Goal: Find specific page/section: Find specific page/section

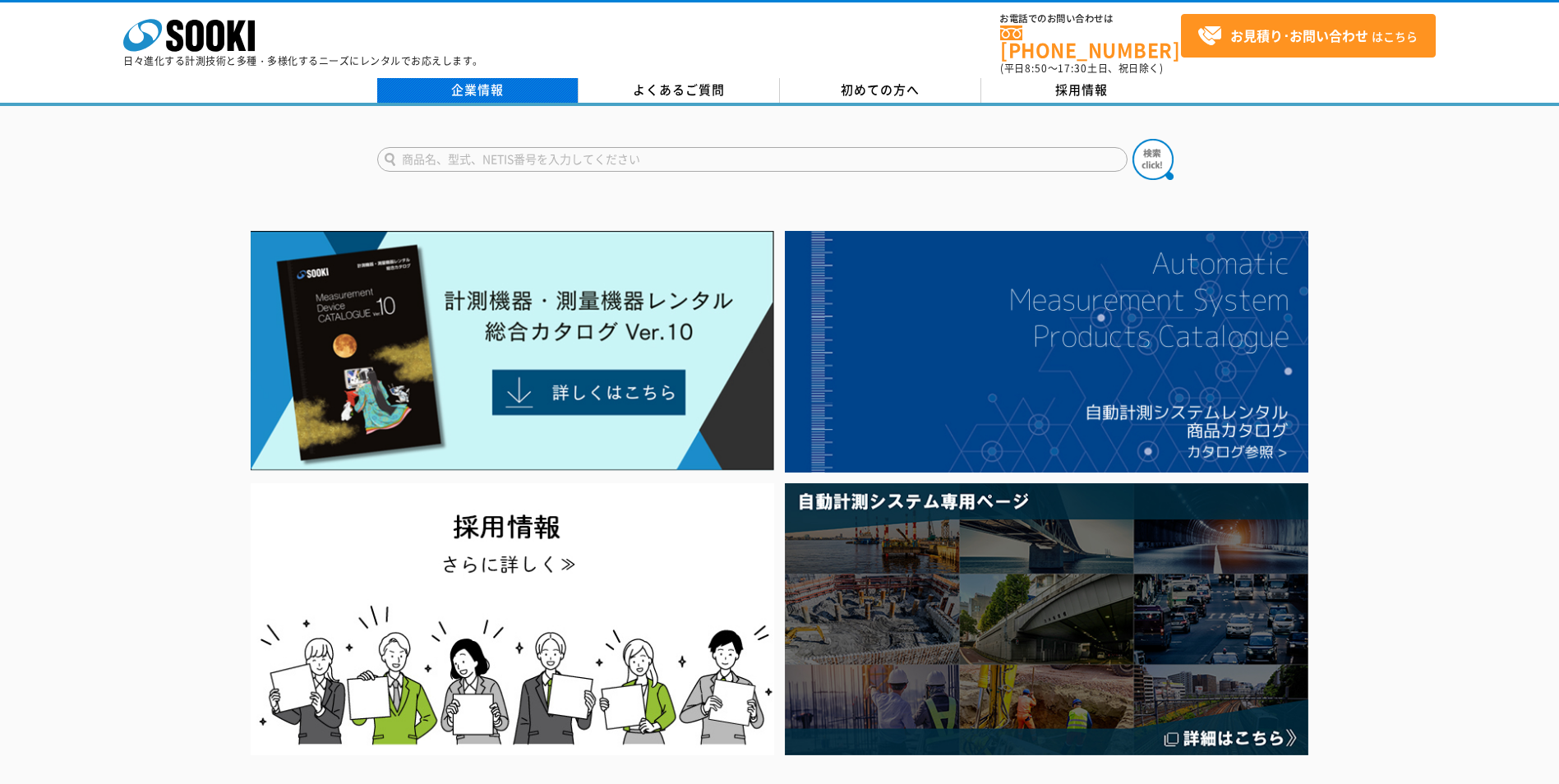
click at [508, 78] on link "企業情報" at bounding box center [478, 90] width 202 height 24
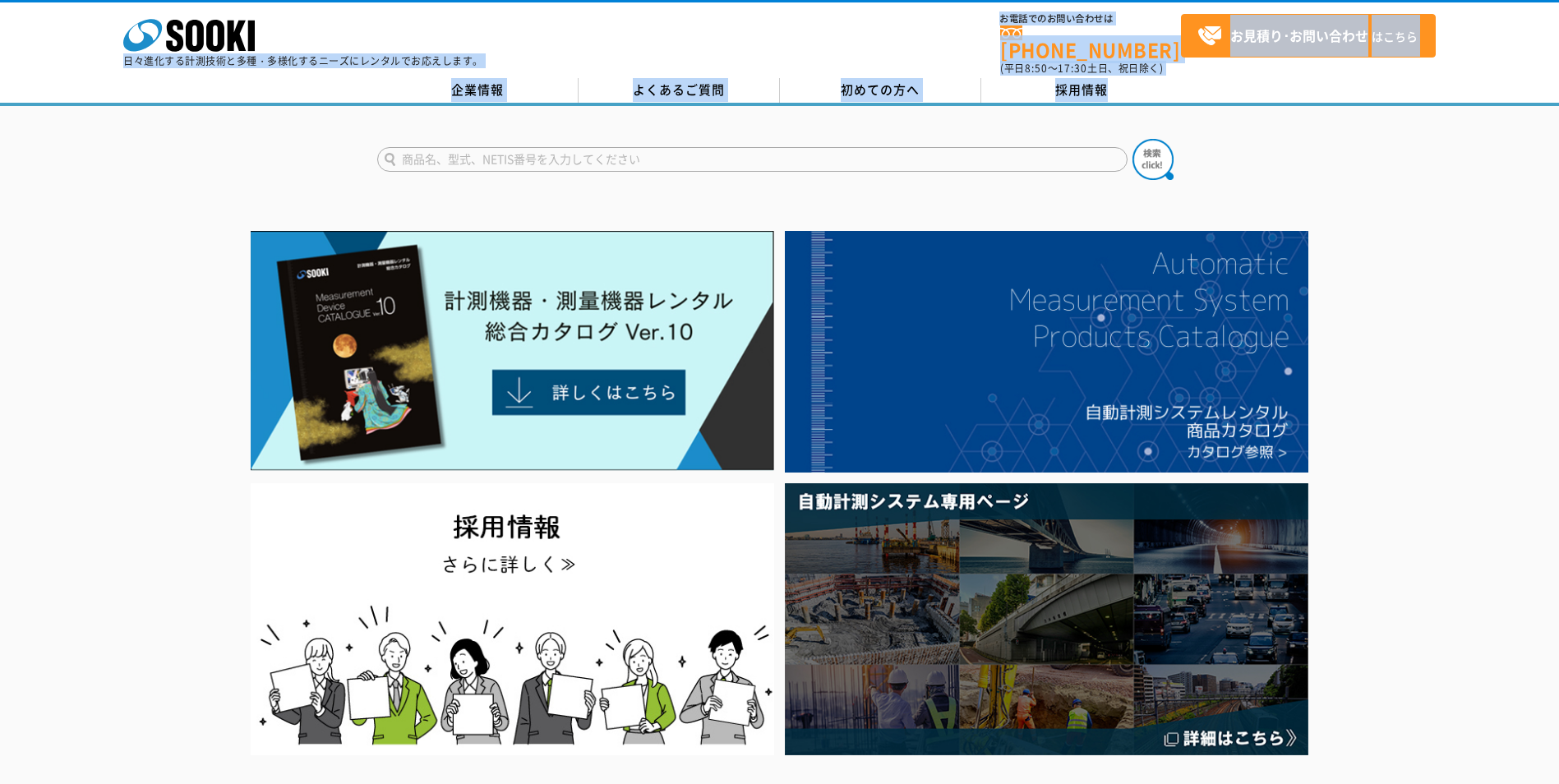
drag, startPoint x: 4, startPoint y: 3, endPoint x: 60, endPoint y: 104, distance: 115.5
drag, startPoint x: 60, startPoint y: 104, endPoint x: 56, endPoint y: 127, distance: 23.3
click at [56, 127] on div at bounding box center [779, 145] width 1559 height 79
drag, startPoint x: 0, startPoint y: 93, endPoint x: 3, endPoint y: 2, distance: 91.0
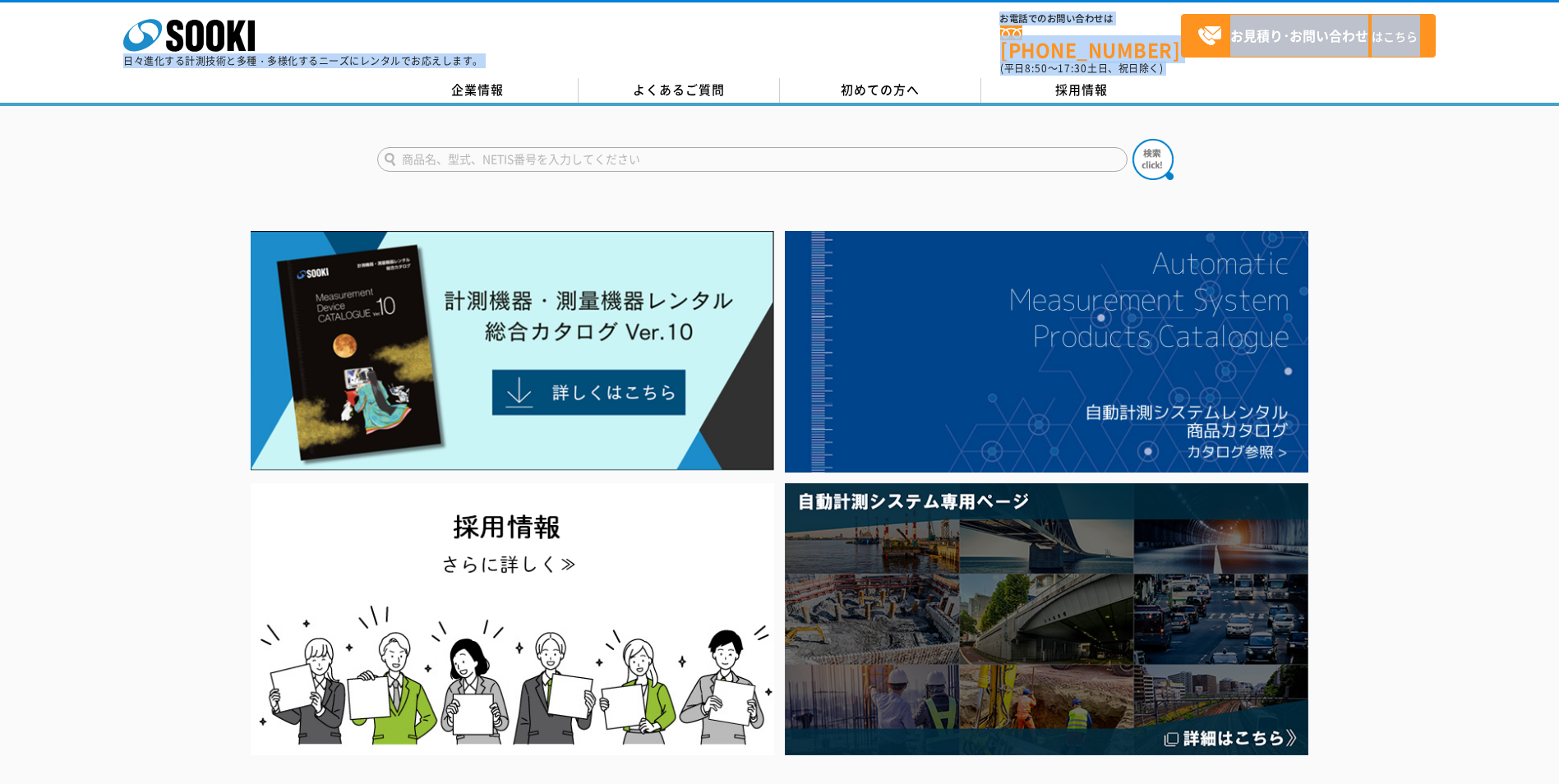
click at [3, 2] on div "株式会社 ソーキ spMenu 日々進化する計測技術と多種・多様化するニーズにレンタルでお応えします。 お電話でのお問い合わせは 0120-856-990 (…" at bounding box center [779, 53] width 1559 height 106
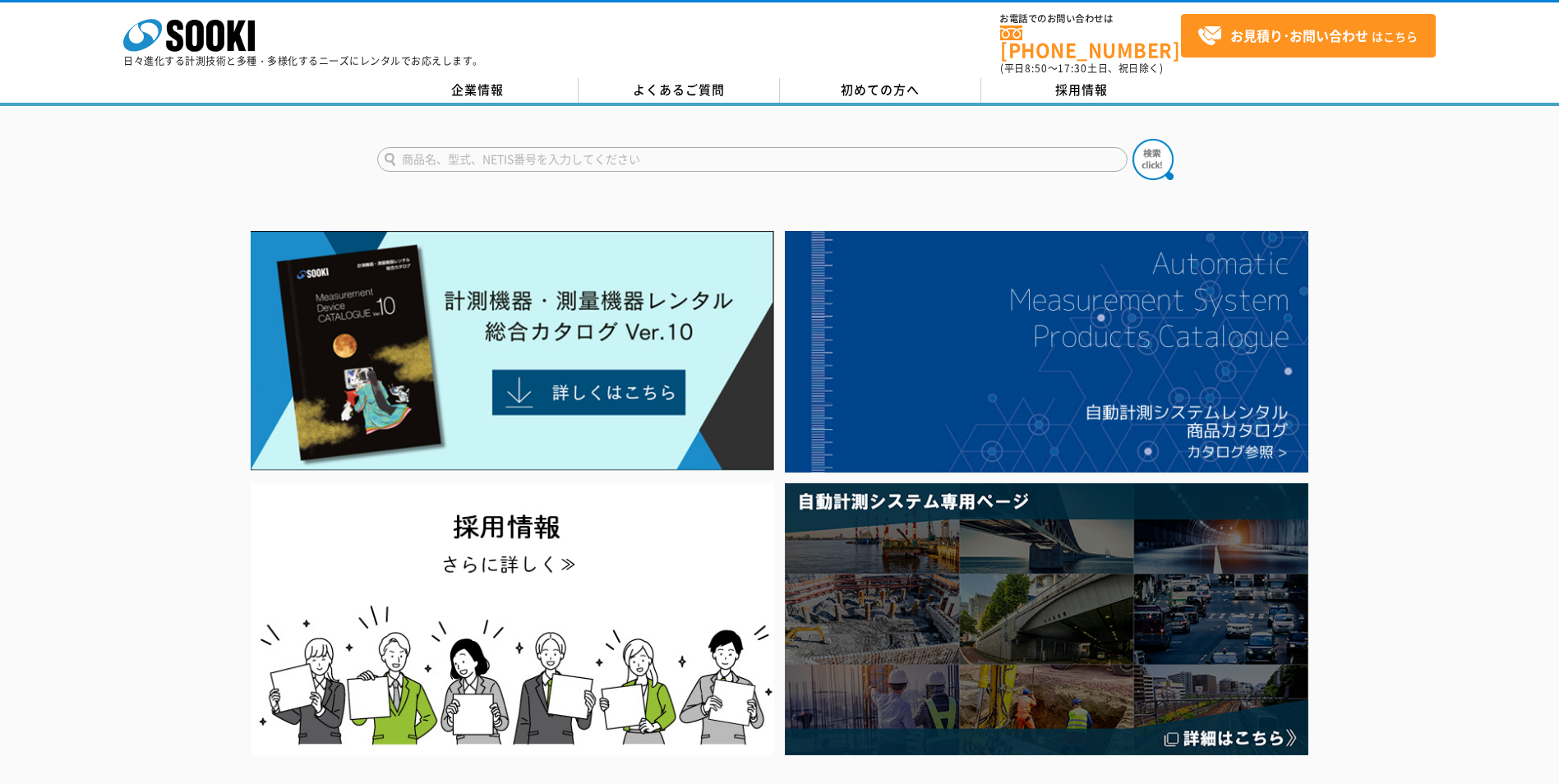
drag, startPoint x: 3, startPoint y: 2, endPoint x: -2, endPoint y: 10, distance: 9.4
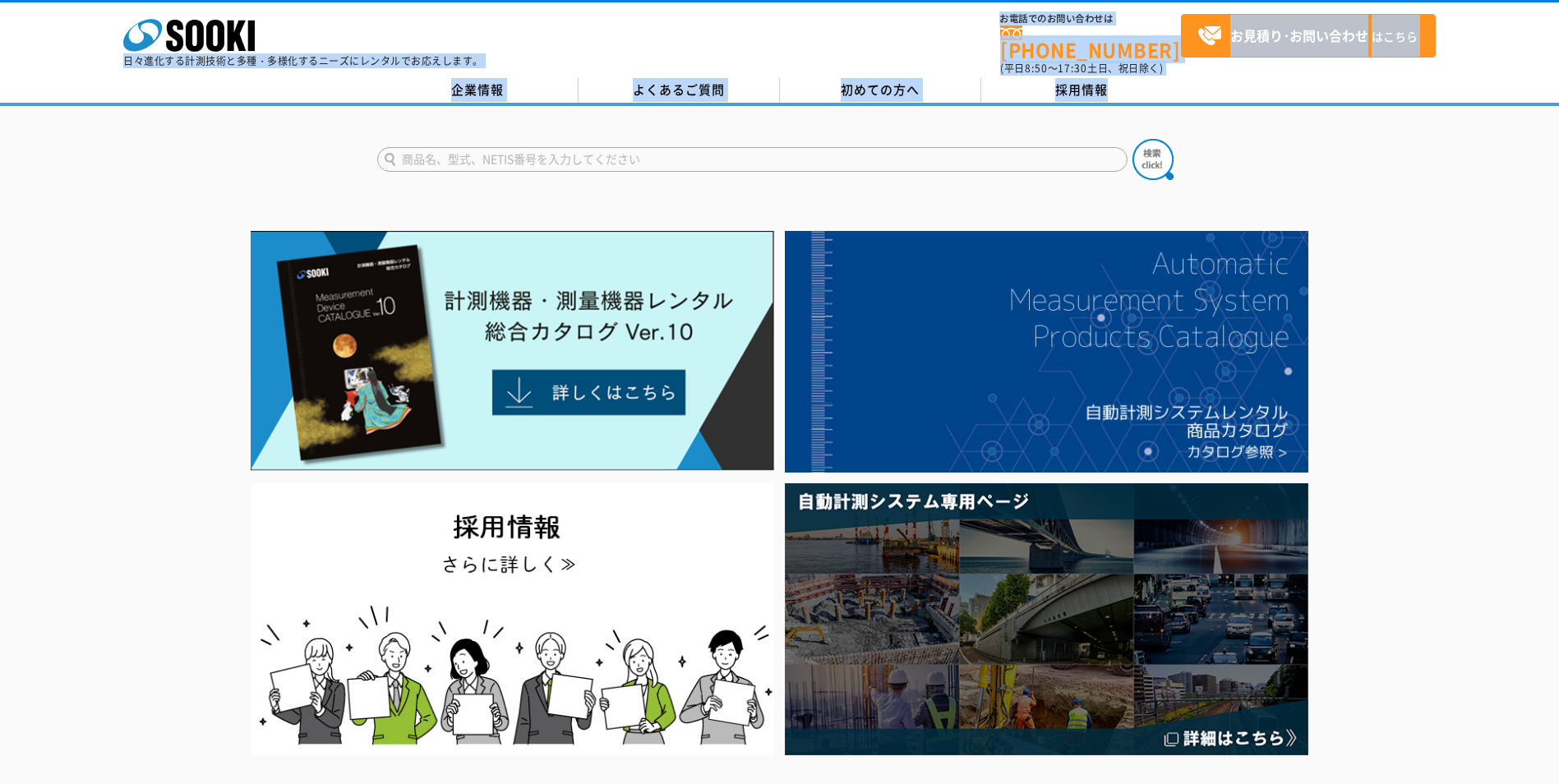
drag, startPoint x: 3, startPoint y: 1, endPoint x: 34, endPoint y: 124, distance: 126.8
click at [34, 124] on div at bounding box center [779, 145] width 1559 height 79
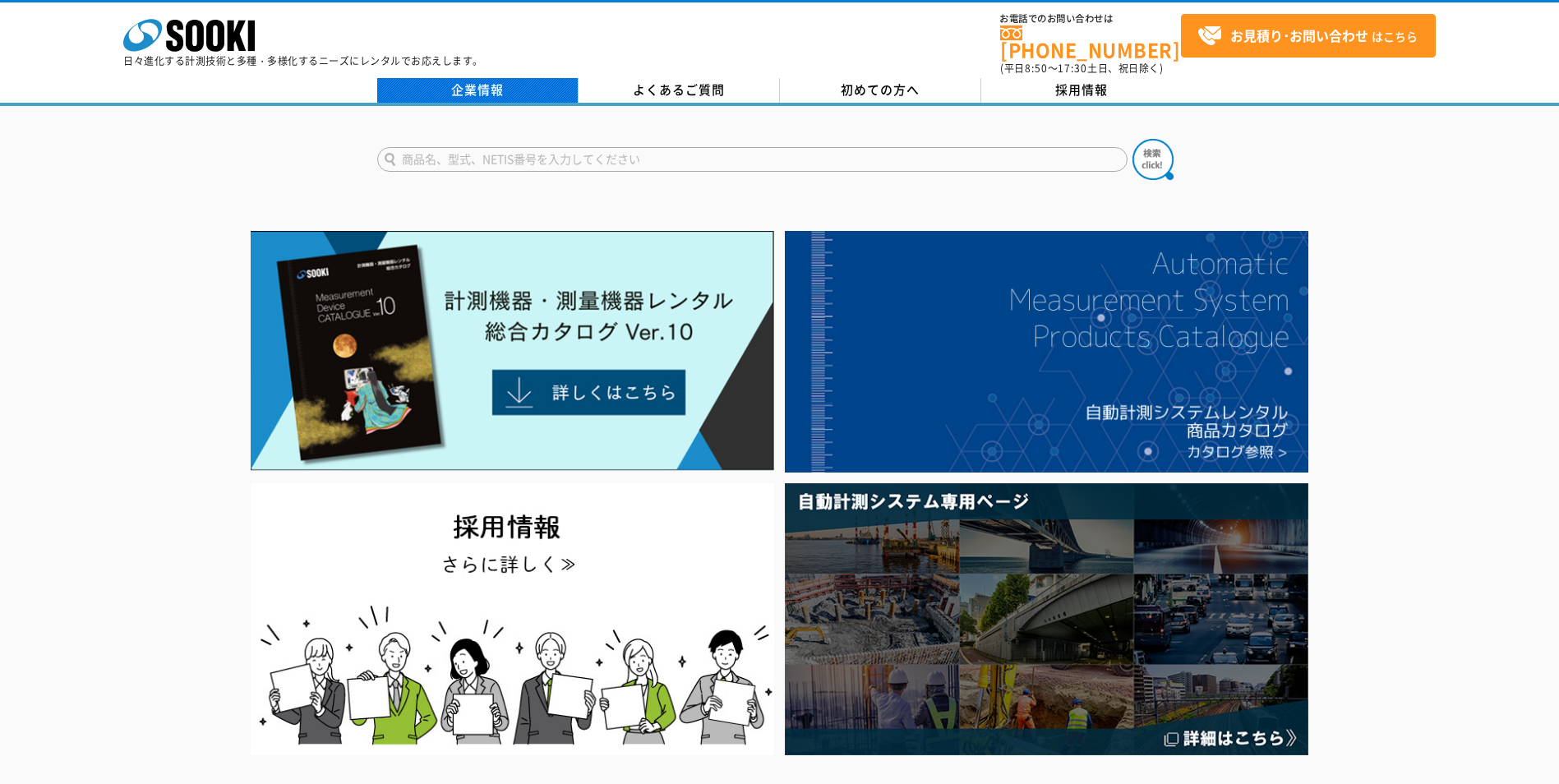
click at [528, 89] on link "企業情報" at bounding box center [478, 90] width 202 height 24
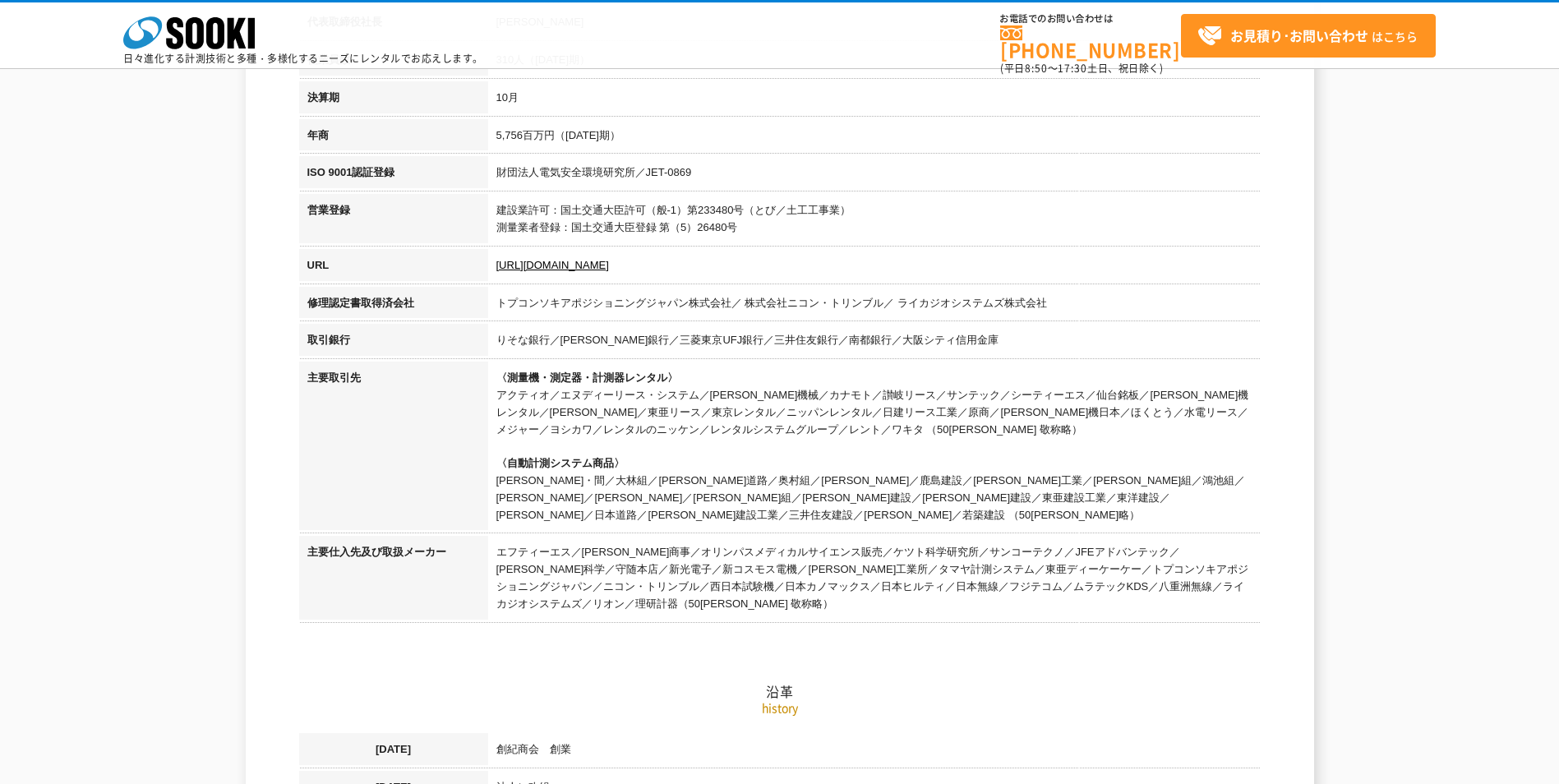
scroll to position [493, 0]
